Goal: Task Accomplishment & Management: Manage account settings

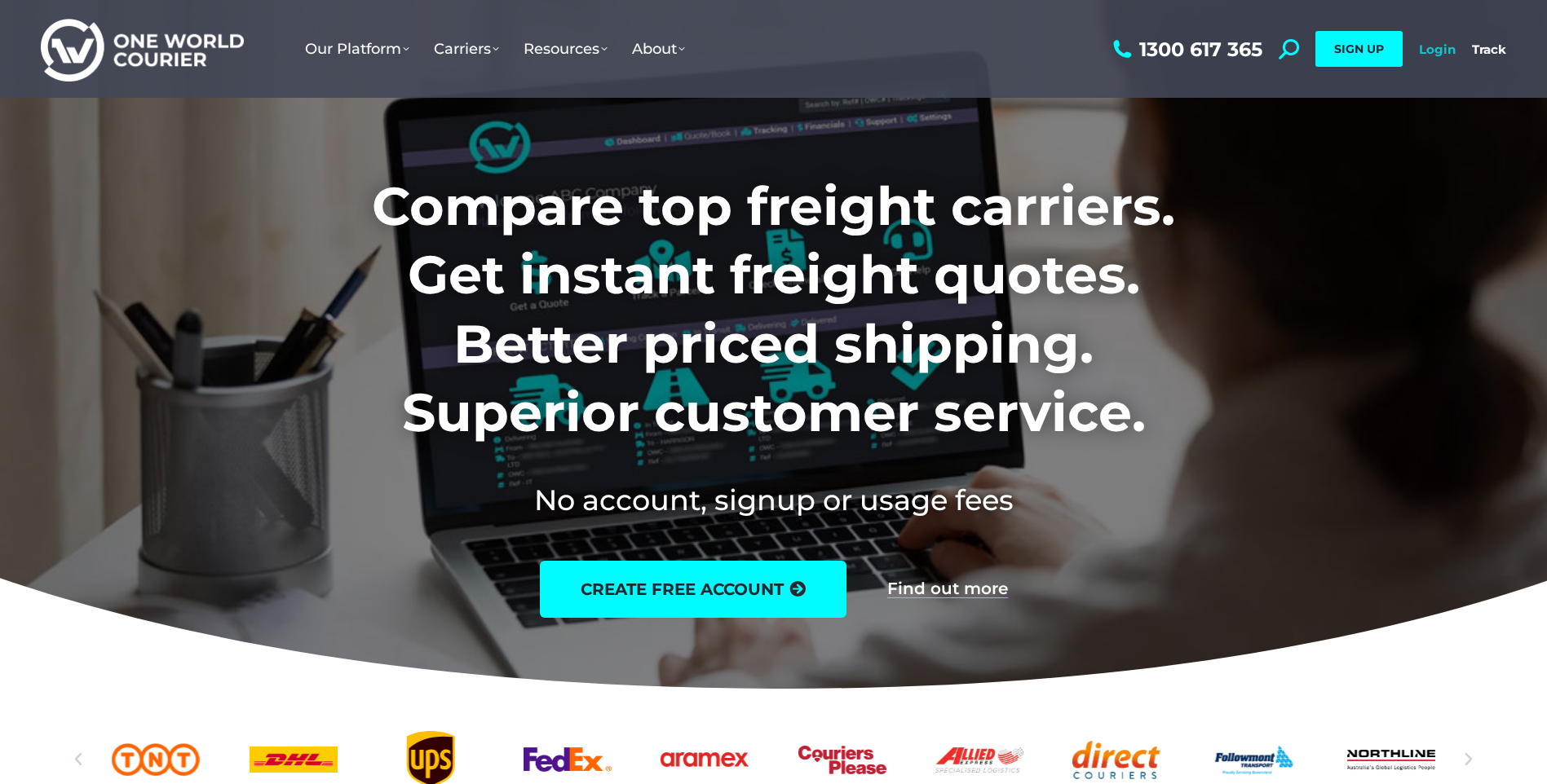
click at [1430, 51] on link "Login" at bounding box center [1437, 49] width 37 height 16
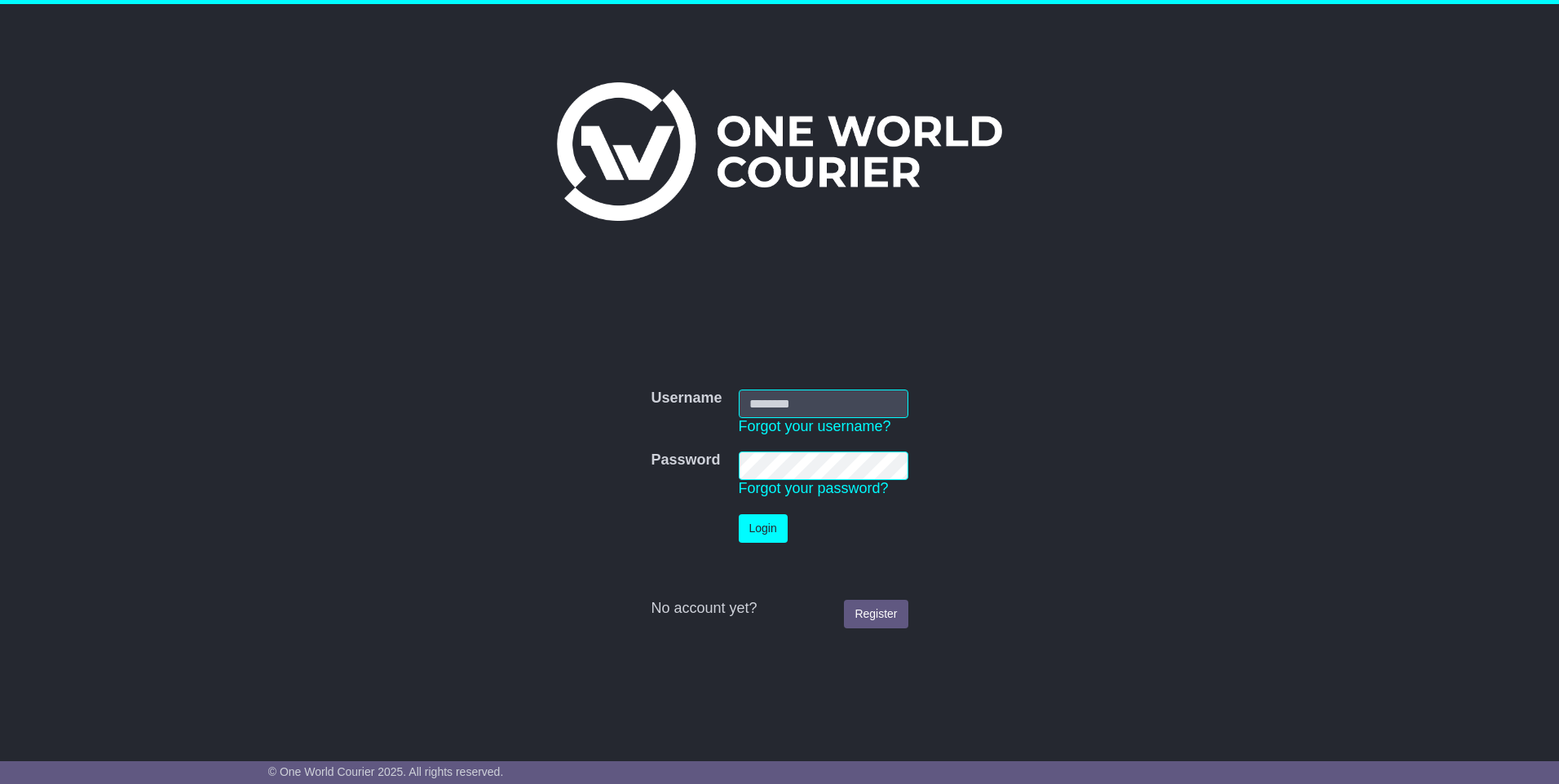
type input "**********"
click at [759, 525] on button "Login" at bounding box center [762, 528] width 49 height 28
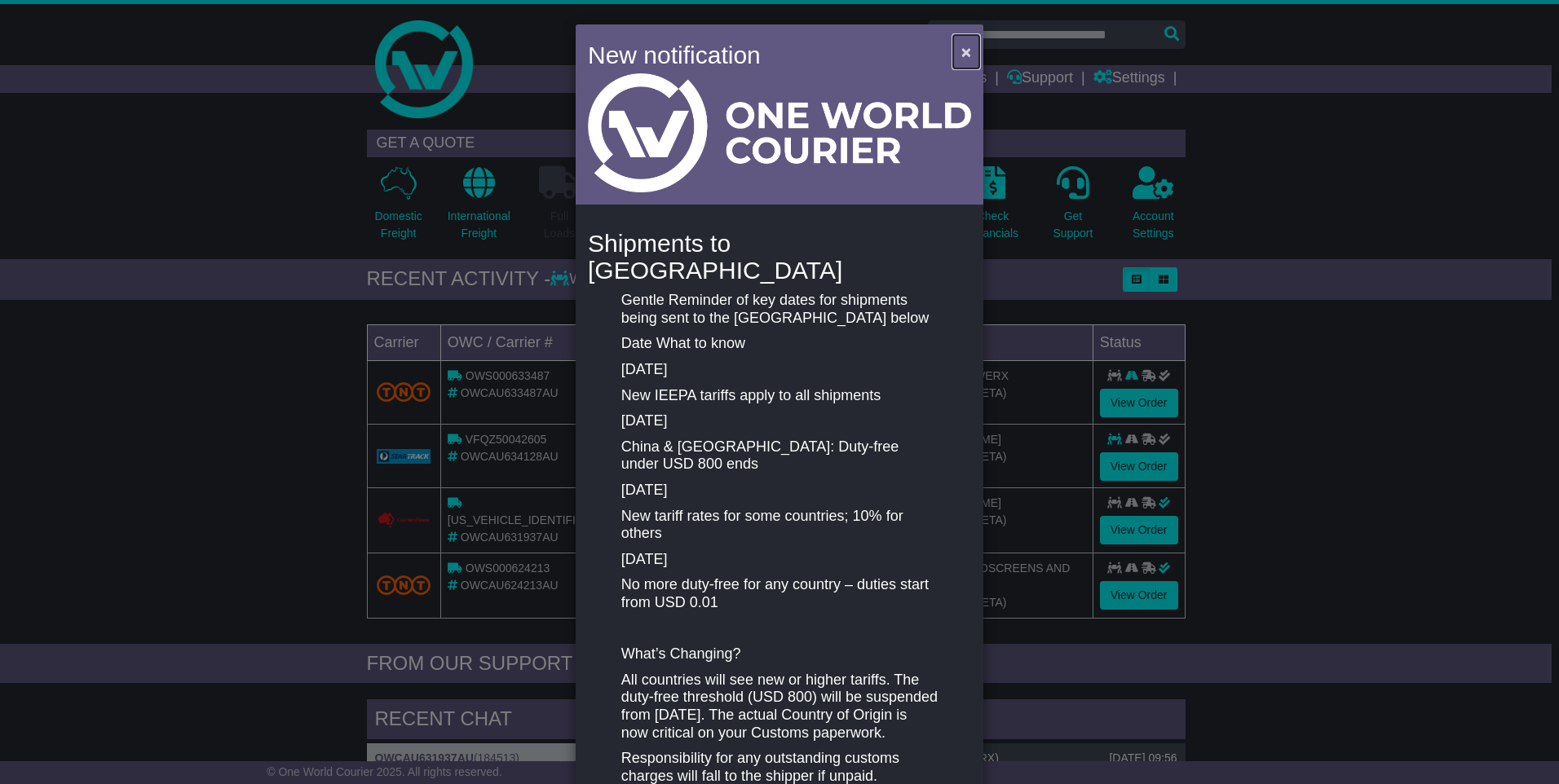
click at [957, 51] on button "×" at bounding box center [966, 51] width 26 height 33
